Goal: Task Accomplishment & Management: Complete application form

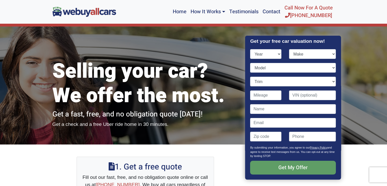
select select "2008"
click at [250, 49] on select "Year [DATE] 2025 2024 2023 2022 2021 2020 2019 2018 2017 2016 2015 2014 2013 20…" at bounding box center [265, 54] width 31 height 10
click at [316, 52] on select "Make Acura Aston [PERSON_NAME] Audi Bentley BMW Bugatti Buick Cadillac Chevrole…" at bounding box center [312, 54] width 47 height 10
select select "Cadillac"
click at [289, 49] on select "Make Acura Aston [PERSON_NAME] Audi Bentley BMW Bugatti Buick Cadillac Chevrole…" at bounding box center [312, 54] width 47 height 10
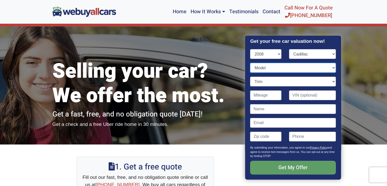
click at [290, 65] on select "Model CTS DTS Escalade Escalade ESV Escalade EXT SRX STS STS-V XLR XLR-V" at bounding box center [292, 68] width 85 height 10
select select "SRX"
click at [250, 63] on select "Model CTS DTS Escalade Escalade ESV Escalade EXT SRX STS STS-V XLR XLR-V" at bounding box center [292, 68] width 85 height 10
click at [266, 96] on input "Contact form" at bounding box center [265, 95] width 31 height 10
type input "99,000"
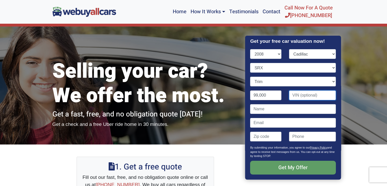
click at [301, 95] on input "Contact form" at bounding box center [312, 95] width 47 height 10
click at [291, 107] on input "Contact form" at bounding box center [292, 109] width 85 height 10
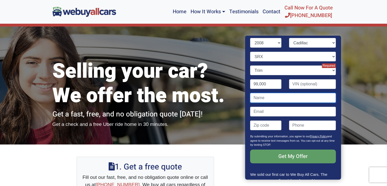
scroll to position [27, 0]
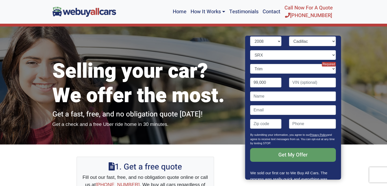
click at [265, 136] on p "By submitting your information, you agree to our Privacy Policy and agree to re…" at bounding box center [292, 139] width 85 height 15
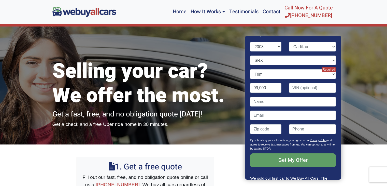
scroll to position [22, 0]
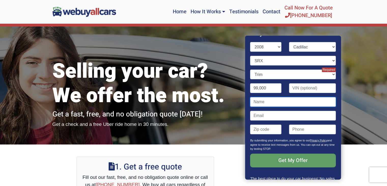
click at [268, 104] on input "Contact form" at bounding box center [292, 102] width 85 height 10
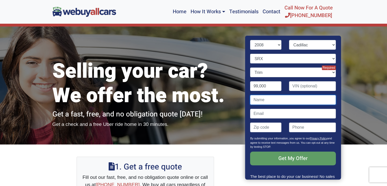
scroll to position [23, 0]
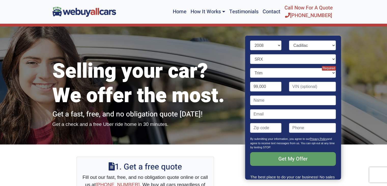
click at [175, 46] on div "Selling your car? We offer the most. Get a fast, free, and no obligation quote …" at bounding box center [145, 84] width 193 height 117
